Goal: Transaction & Acquisition: Obtain resource

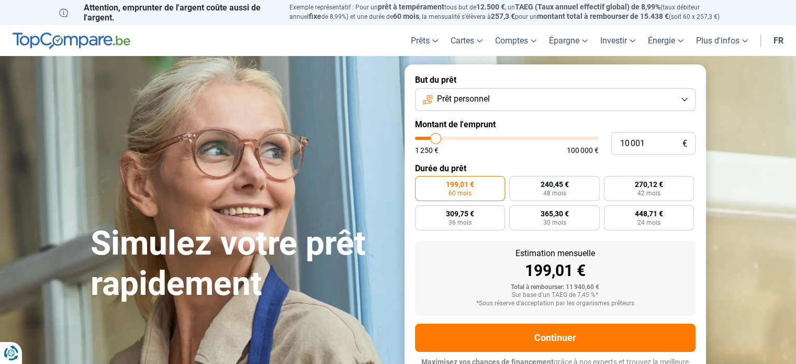
type input "7 750"
type input "7750"
type input "7 500"
type input "7500"
type input "7 250"
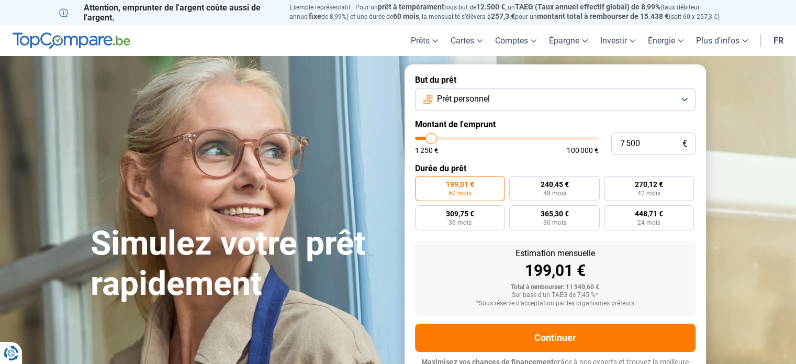
type input "7250"
type input "7 000"
type input "7000"
type input "6 750"
type input "6750"
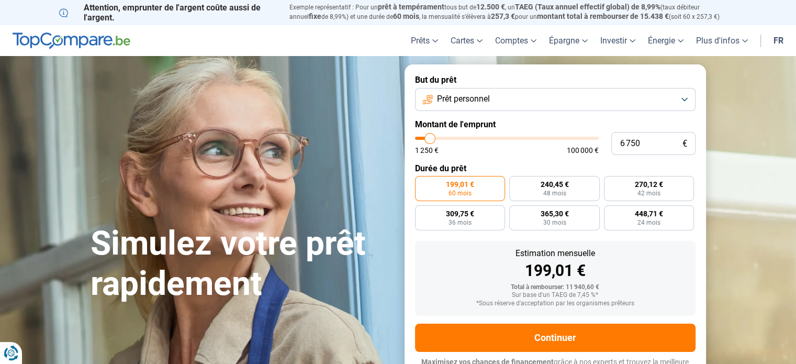
type input "6 500"
type input "6500"
type input "6 250"
type input "6250"
type input "6 000"
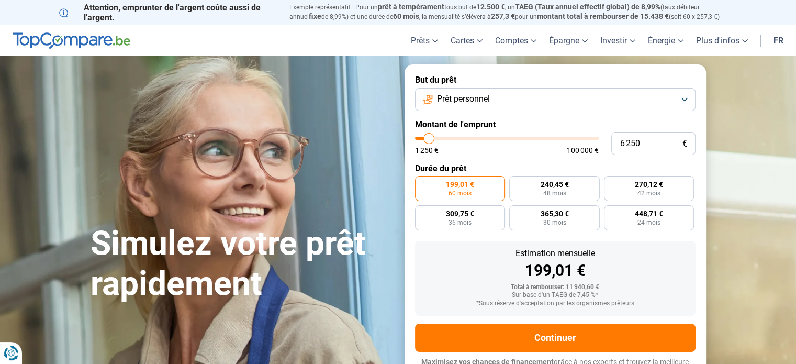
type input "6000"
type input "5 750"
type input "5750"
type input "6 000"
type input "6000"
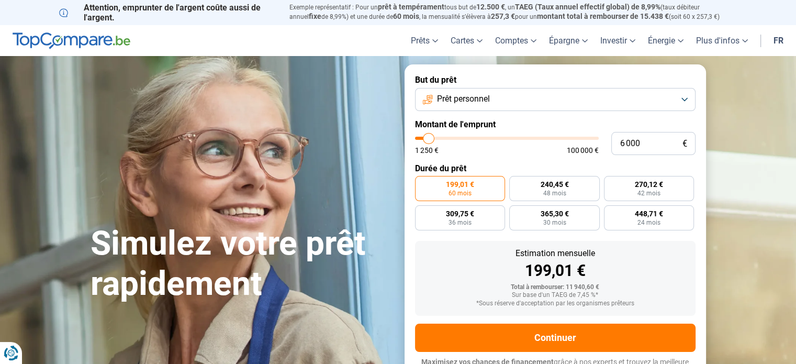
click at [429, 137] on input "range" at bounding box center [507, 138] width 184 height 3
radio input "true"
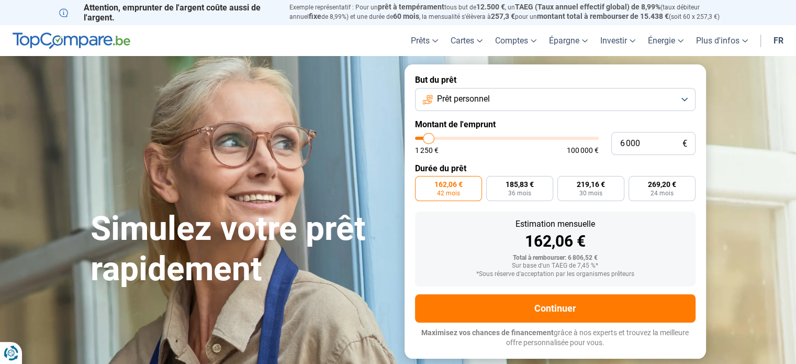
type input "10 250"
type input "10250"
click at [435, 137] on input "range" at bounding box center [507, 138] width 184 height 3
radio input "false"
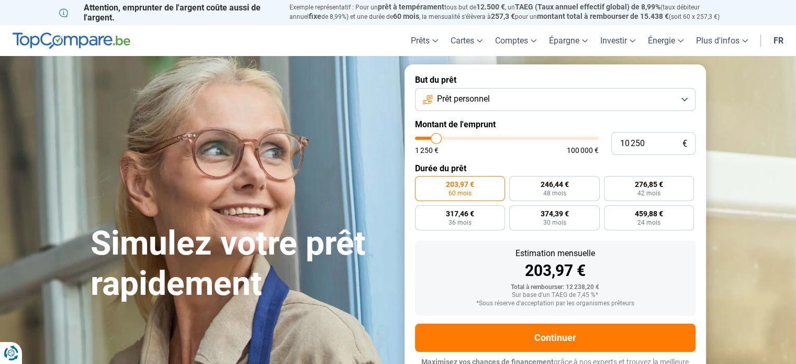
scroll to position [14, 0]
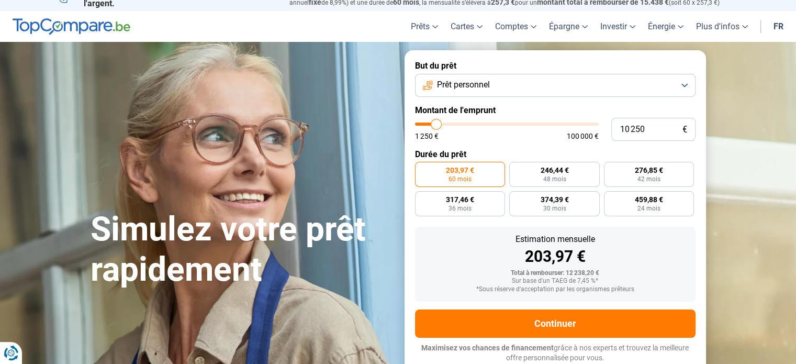
type input "6 000"
type input "6000"
click at [429, 126] on input "range" at bounding box center [507, 123] width 184 height 3
radio input "true"
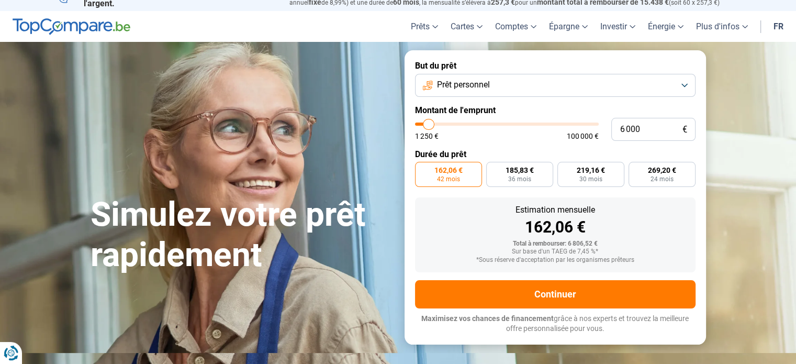
scroll to position [0, 0]
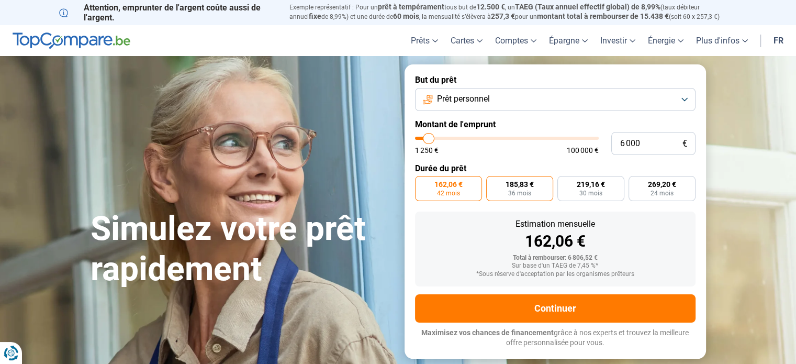
click at [520, 186] on span "185,83 €" at bounding box center [519, 184] width 28 height 7
click at [493, 183] on input "185,83 € 36 mois" at bounding box center [489, 179] width 7 height 7
radio input "true"
click at [431, 137] on input "range" at bounding box center [507, 138] width 184 height 3
type input "7 750"
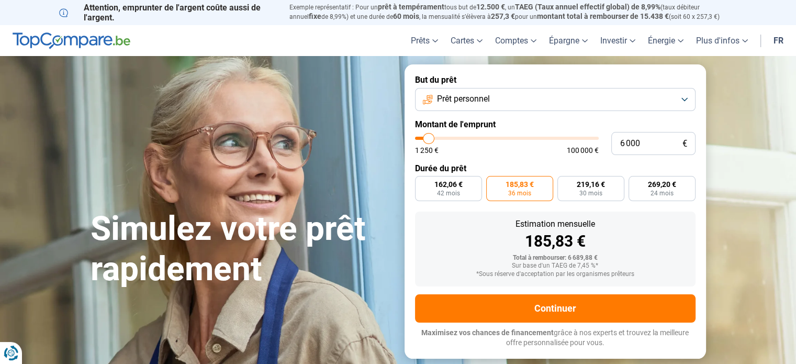
type input "7750"
type input "8 000"
type input "8000"
type input "8 250"
type input "8250"
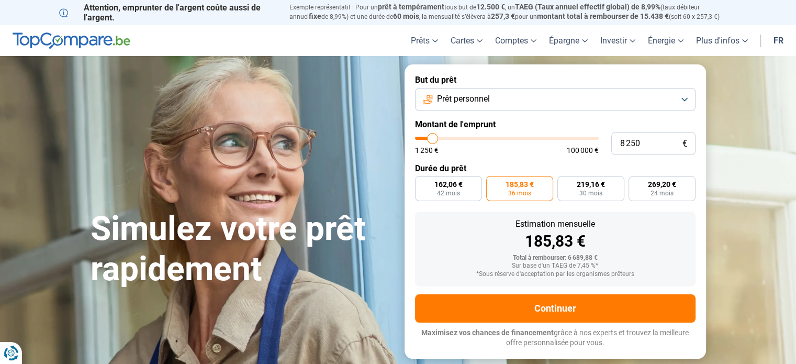
type input "8 500"
type input "8500"
type input "8 750"
type input "8750"
type input "9 000"
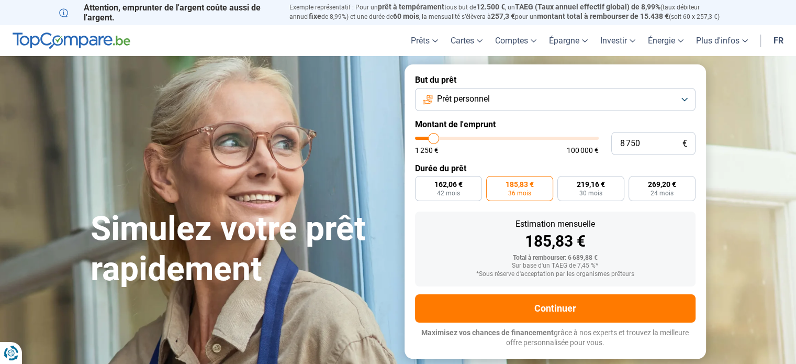
type input "9000"
type input "9 250"
type input "9250"
type input "9 000"
type input "9000"
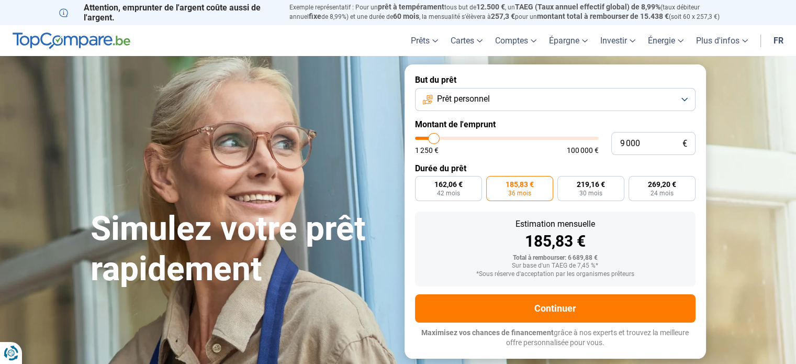
type input "8 750"
type input "8750"
type input "8 500"
type input "8500"
type input "8 750"
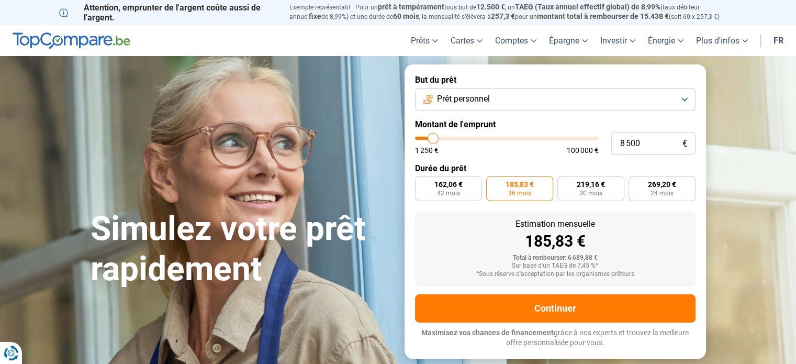
type input "8750"
type input "9 000"
type input "9000"
type input "9 250"
type input "9250"
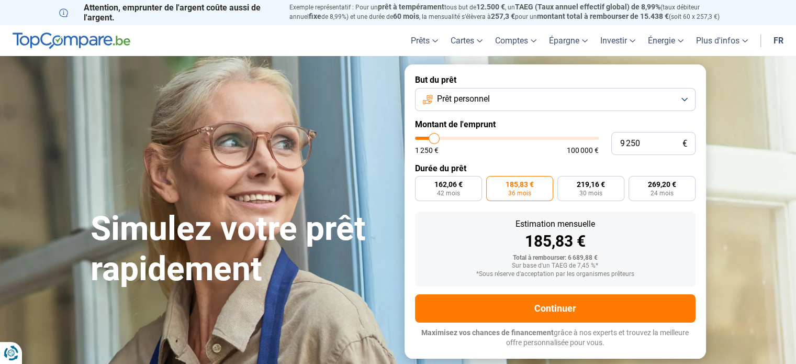
type input "9 500"
type input "9500"
click at [435, 137] on input "range" at bounding box center [507, 138] width 184 height 3
radio input "false"
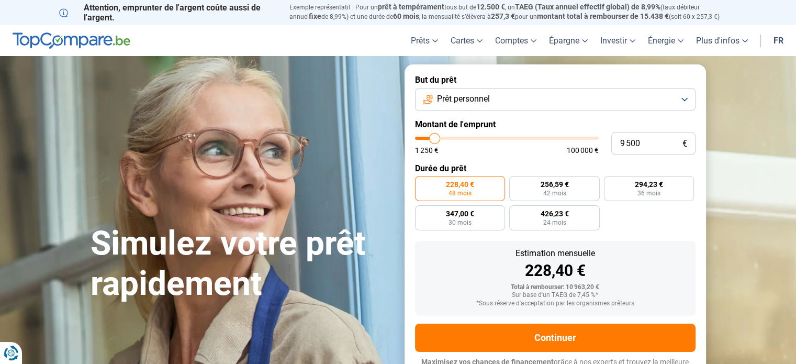
scroll to position [14, 0]
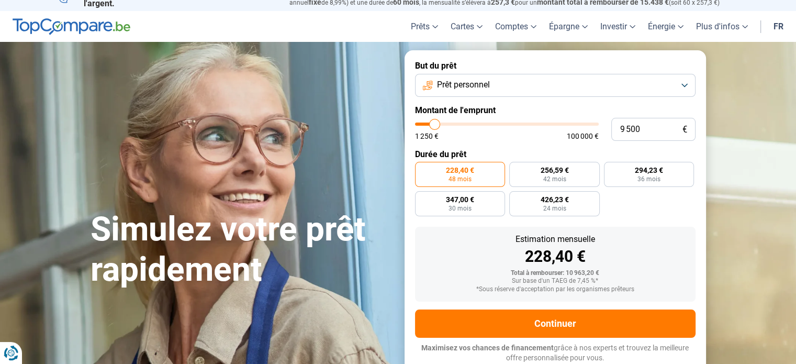
click at [431, 123] on input "range" at bounding box center [507, 123] width 184 height 3
type input "6 750"
type input "6750"
click at [430, 123] on input "range" at bounding box center [507, 123] width 184 height 3
radio input "true"
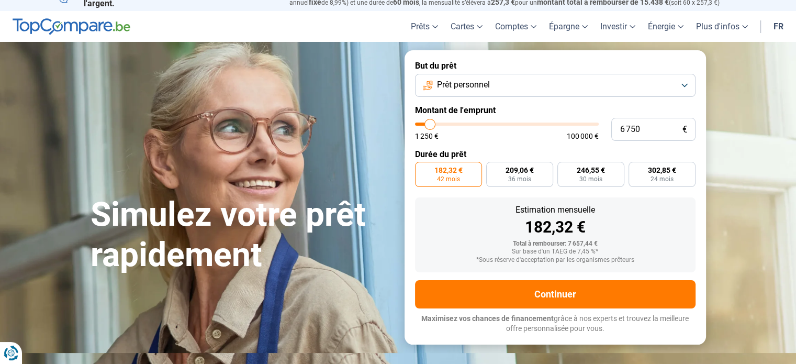
scroll to position [0, 0]
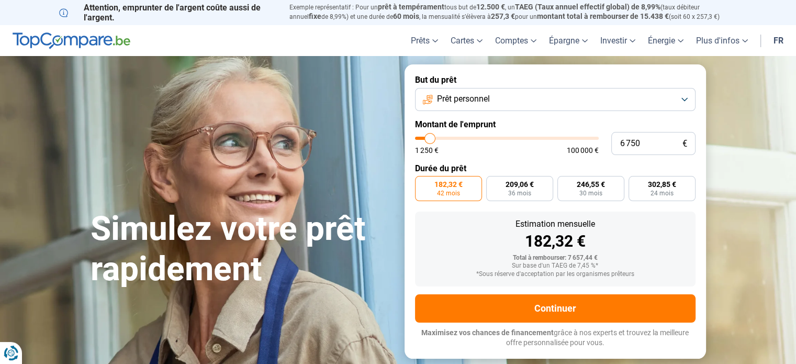
click at [435, 138] on input "range" at bounding box center [507, 138] width 184 height 3
click at [650, 152] on input "6 750" at bounding box center [653, 143] width 84 height 23
type input "675"
type input "1250"
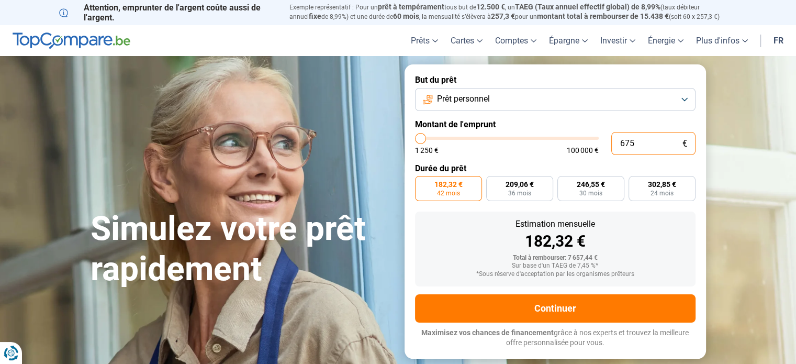
type input "67"
type input "1250"
type input "6"
type input "1250"
type input "0"
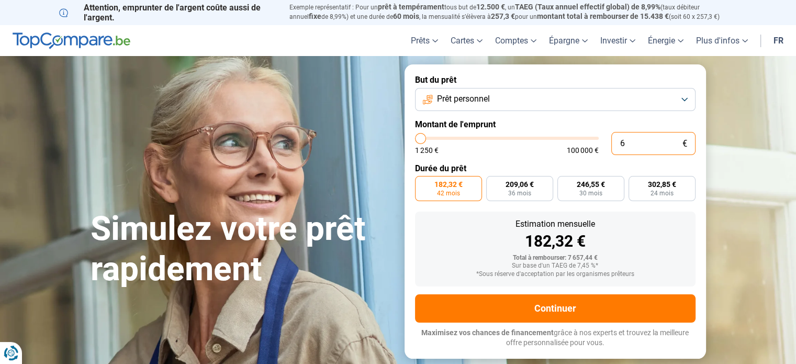
type input "1250"
type input "7"
type input "1250"
type input "70"
type input "1250"
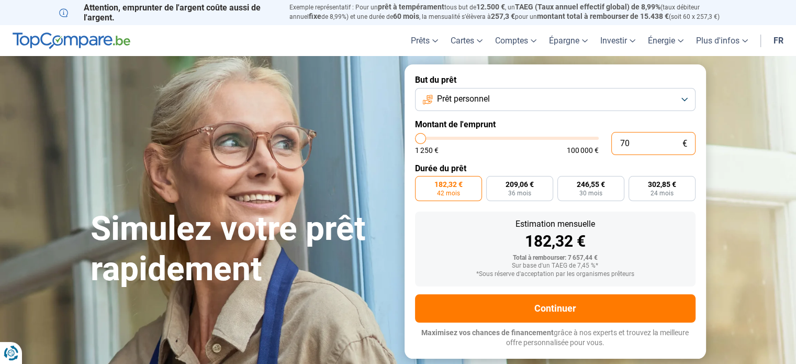
type input "700"
type input "1250"
type input "7 000"
type input "7000"
click at [535, 156] on form "But du prêt Prêt personnel Montant de l'emprunt 7 000 € 1 250 € 100 000 € Durée…" at bounding box center [554, 211] width 301 height 294
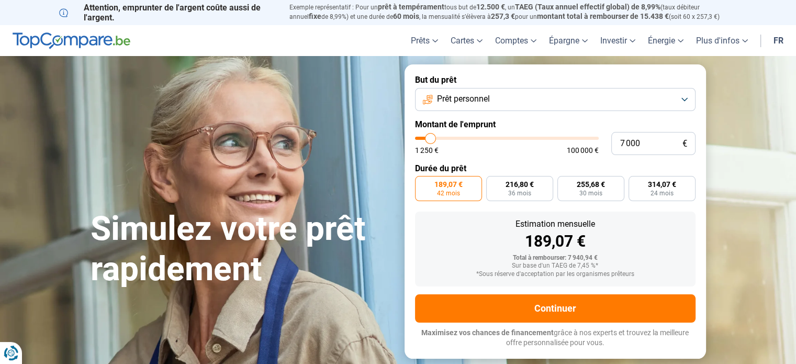
type input "76 000"
type input "76000"
click at [550, 139] on input "range" at bounding box center [507, 138] width 184 height 3
radio input "false"
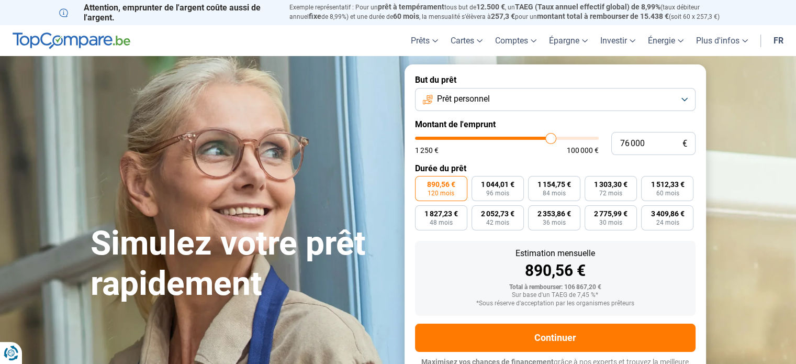
scroll to position [14, 0]
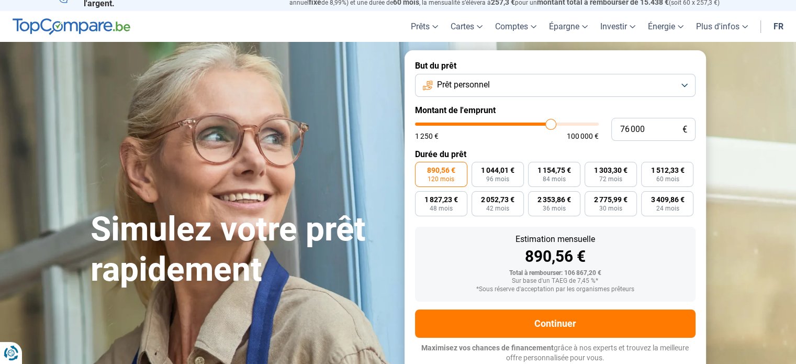
type input "14 250"
type input "14250"
click at [443, 122] on input "range" at bounding box center [507, 123] width 184 height 3
radio input "true"
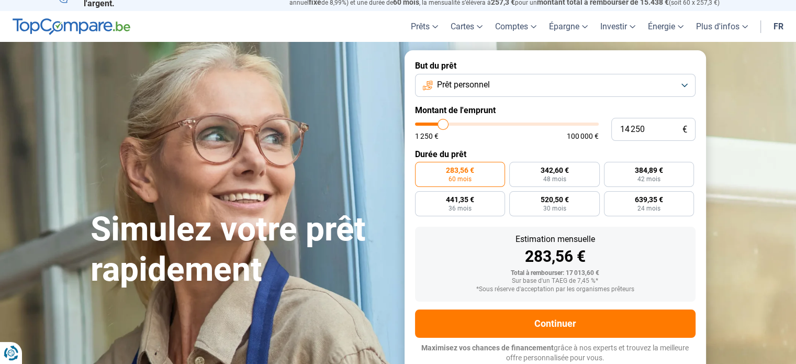
click at [516, 82] on button "Prêt personnel" at bounding box center [555, 85] width 280 height 23
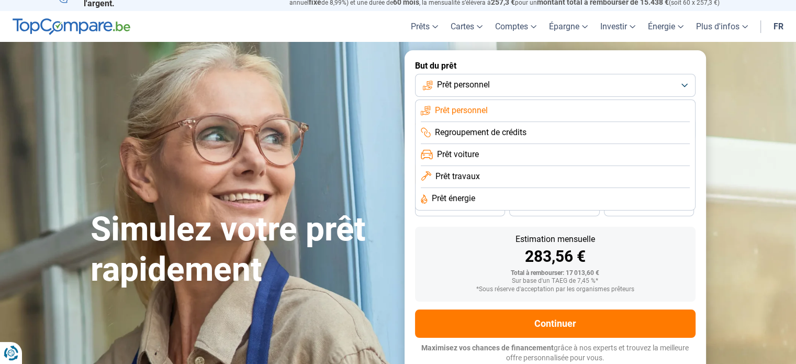
click at [475, 181] on span "Prêt travaux" at bounding box center [457, 177] width 44 height 12
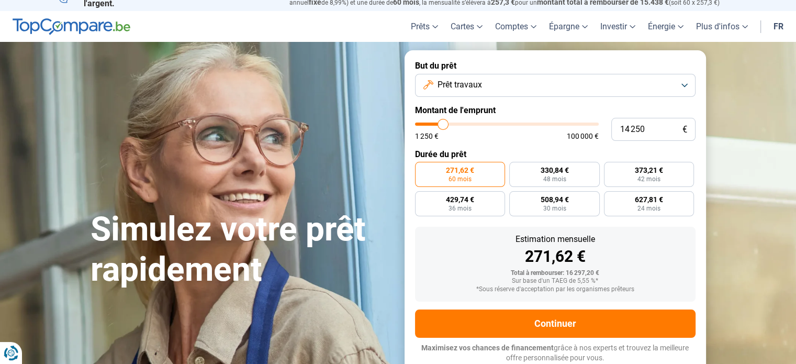
click at [560, 77] on button "Prêt travaux" at bounding box center [555, 85] width 280 height 23
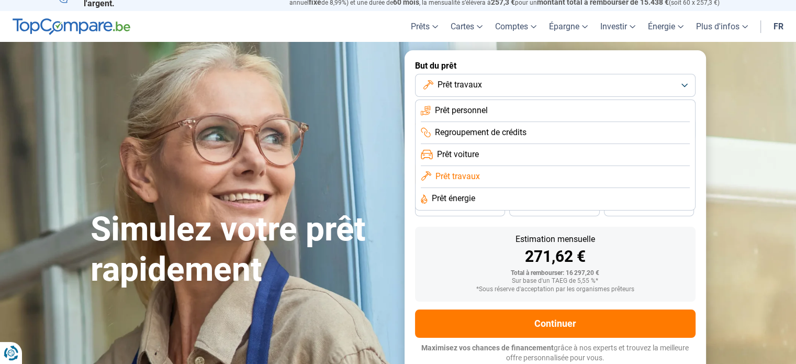
click at [474, 197] on span "Prêt énergie" at bounding box center [453, 199] width 43 height 12
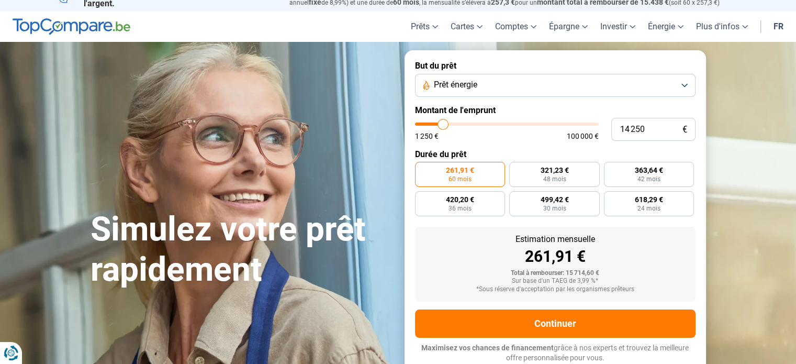
type input "6 250"
type input "6250"
click at [429, 125] on input "range" at bounding box center [507, 123] width 184 height 3
radio input "true"
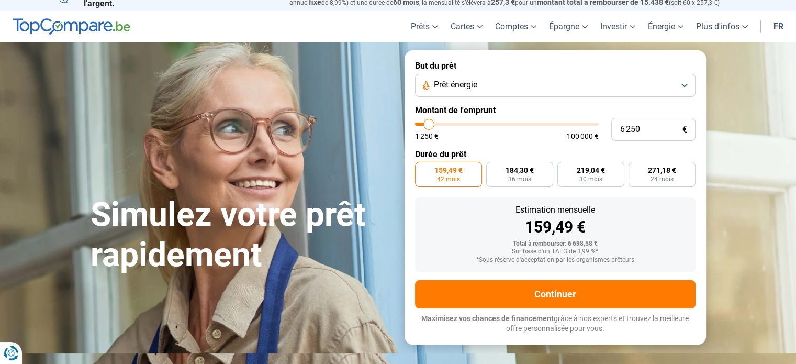
scroll to position [0, 0]
